Goal: Complete application form

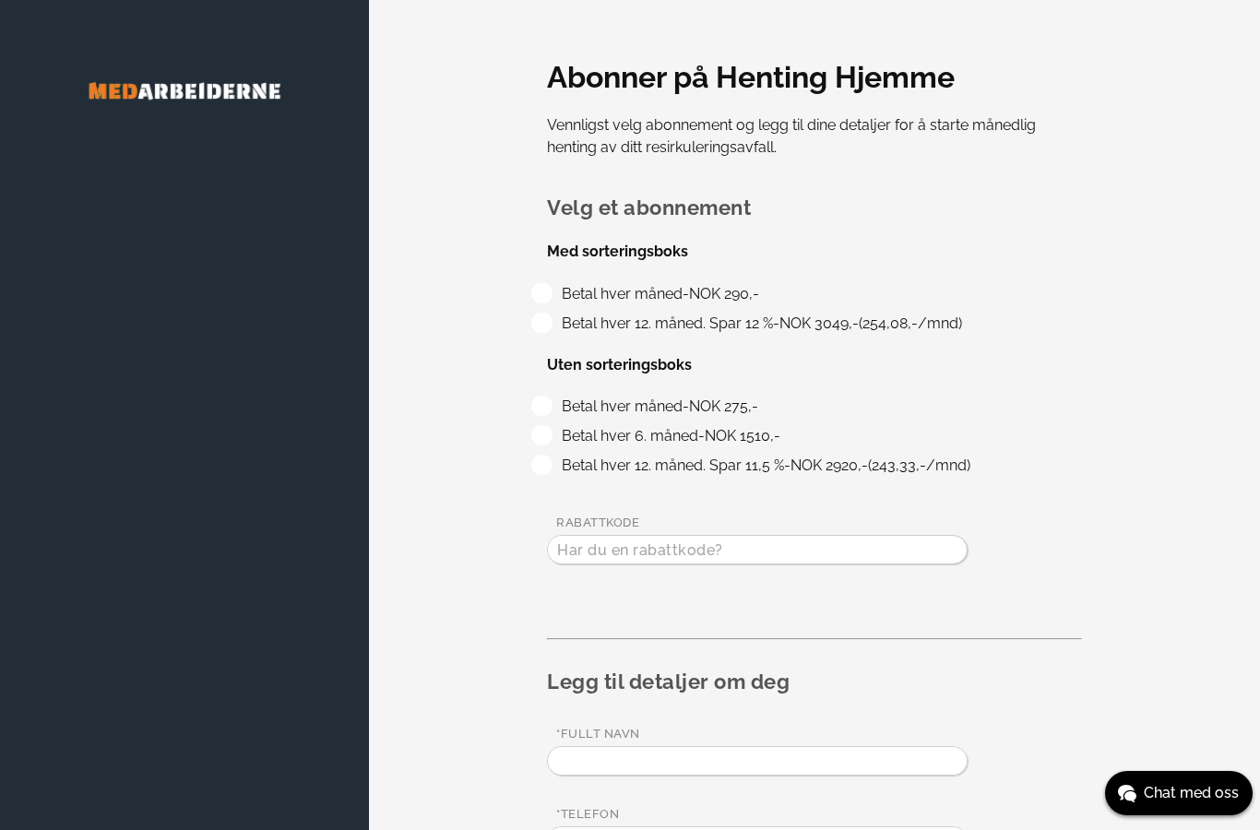
type input "[PERSON_NAME]"
type input "95886653"
type input "[EMAIL_ADDRESS][DOMAIN_NAME]"
type input "Akebakkeskogen 31"
type input "0490"
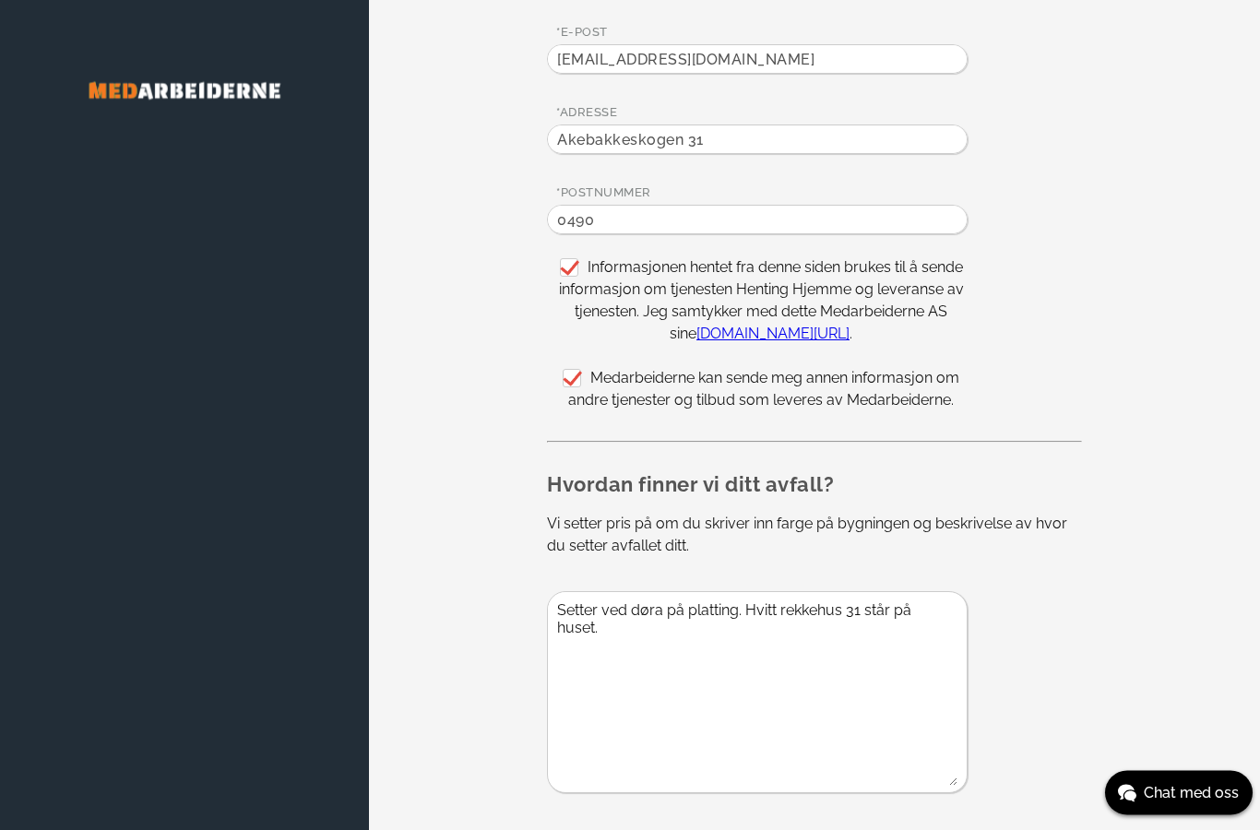
scroll to position [863, 0]
click at [738, 605] on textarea "Setter ved døra på platting. Hvitt rekkehus 31 står på huset." at bounding box center [753, 688] width 410 height 194
type textarea "Setter ved døra på trappa.Hvitt rekkehus 31 står på huset."
click at [783, 161] on div "Legg til detaljer om deg *fullt navn [PERSON_NAME] *telefon [PHONE_NUMBER] *e-p…" at bounding box center [814, 138] width 535 height 665
click at [728, 615] on textarea "Setter ved døra på trappa.Hvitt rekkehus 31 står på huset." at bounding box center [753, 688] width 410 height 194
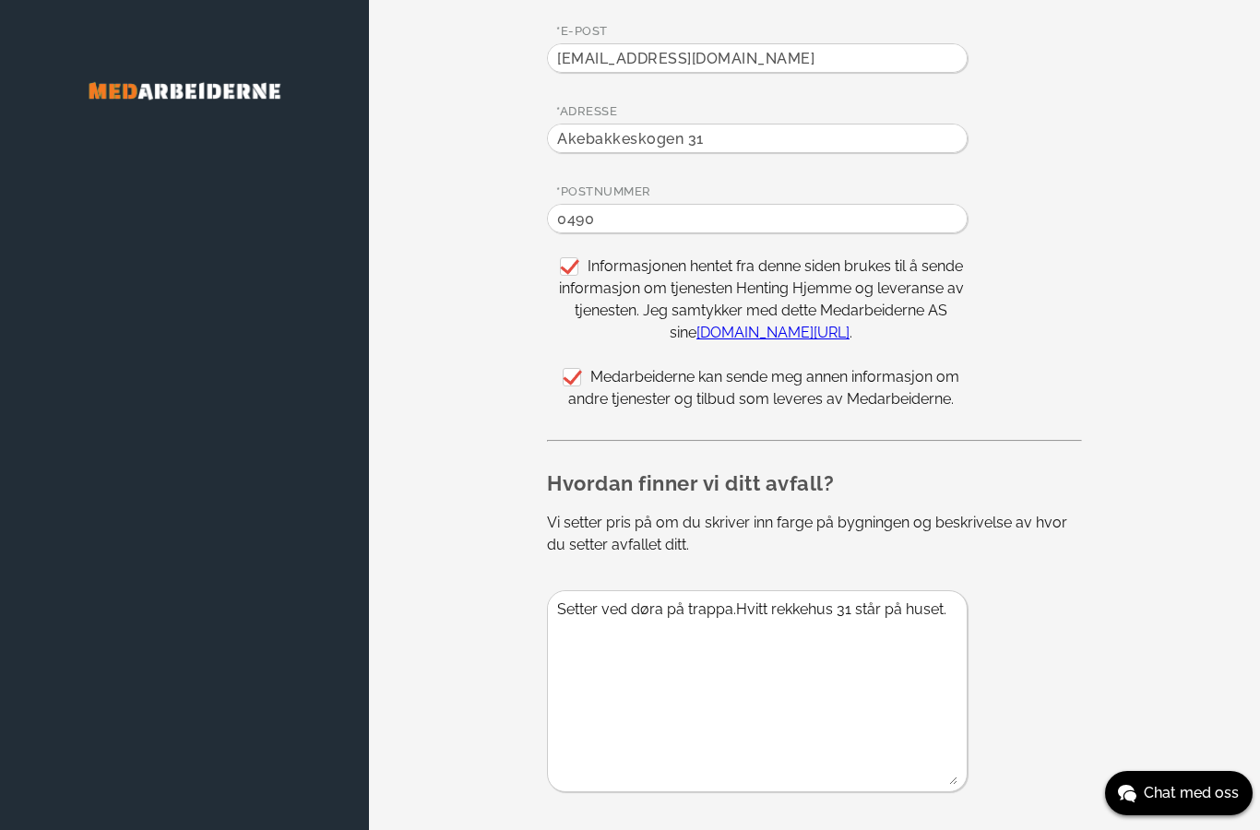
click at [759, 662] on textarea "Setter ved døra på trappa.Hvitt rekkehus 31 står på huset." at bounding box center [753, 688] width 410 height 194
click at [723, 603] on textarea "Setter ved døra på trappa.Hvitt rekkehus 31 står på huset." at bounding box center [753, 688] width 410 height 194
click at [783, 161] on div "Legg til detaljer om deg *fullt navn [PERSON_NAME] *telefon [PHONE_NUMBER] *e-p…" at bounding box center [814, 138] width 535 height 665
click at [141, 85] on img at bounding box center [184, 90] width 295 height 71
